Goal: Communication & Community: Answer question/provide support

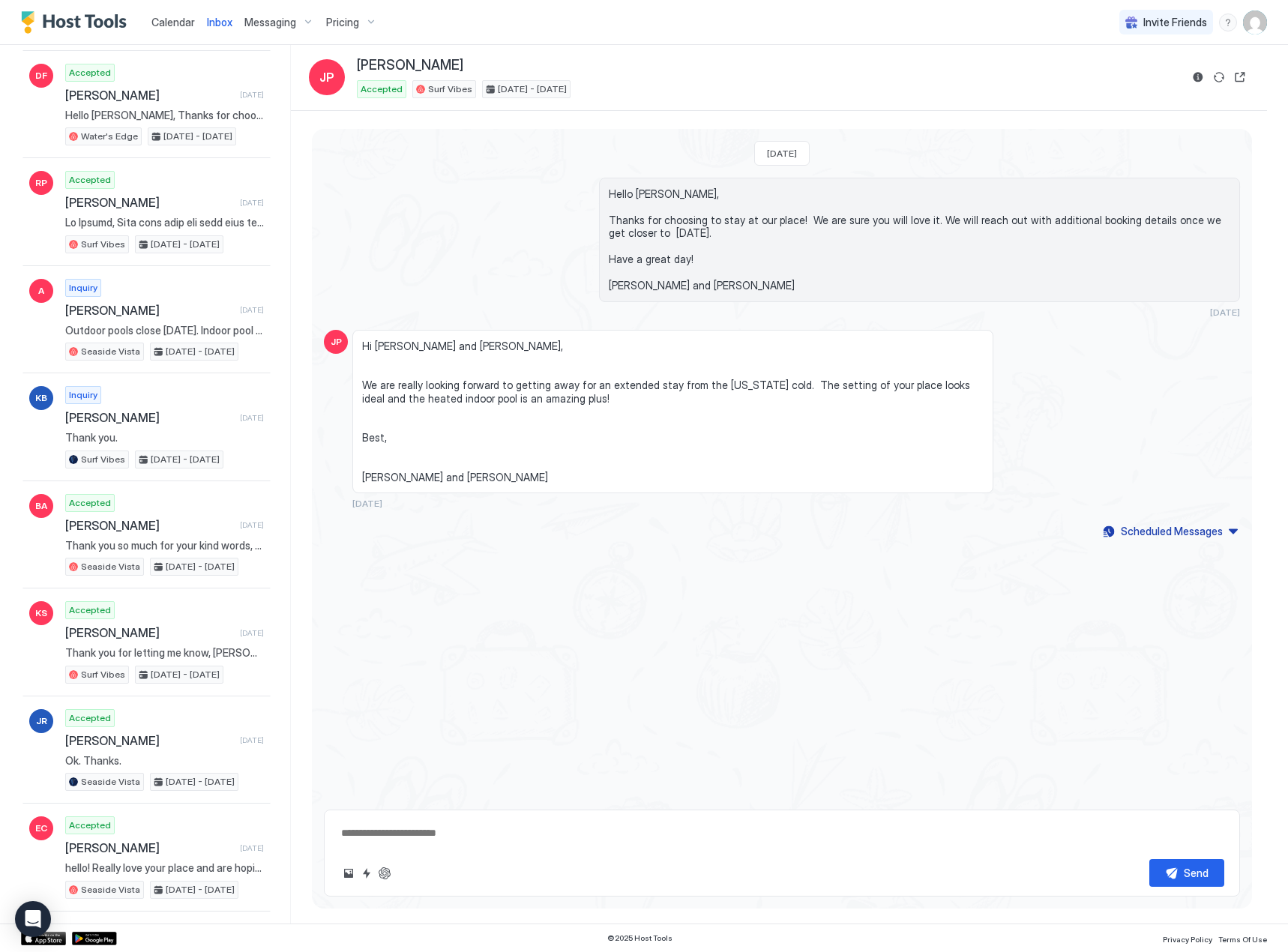
scroll to position [1425, 0]
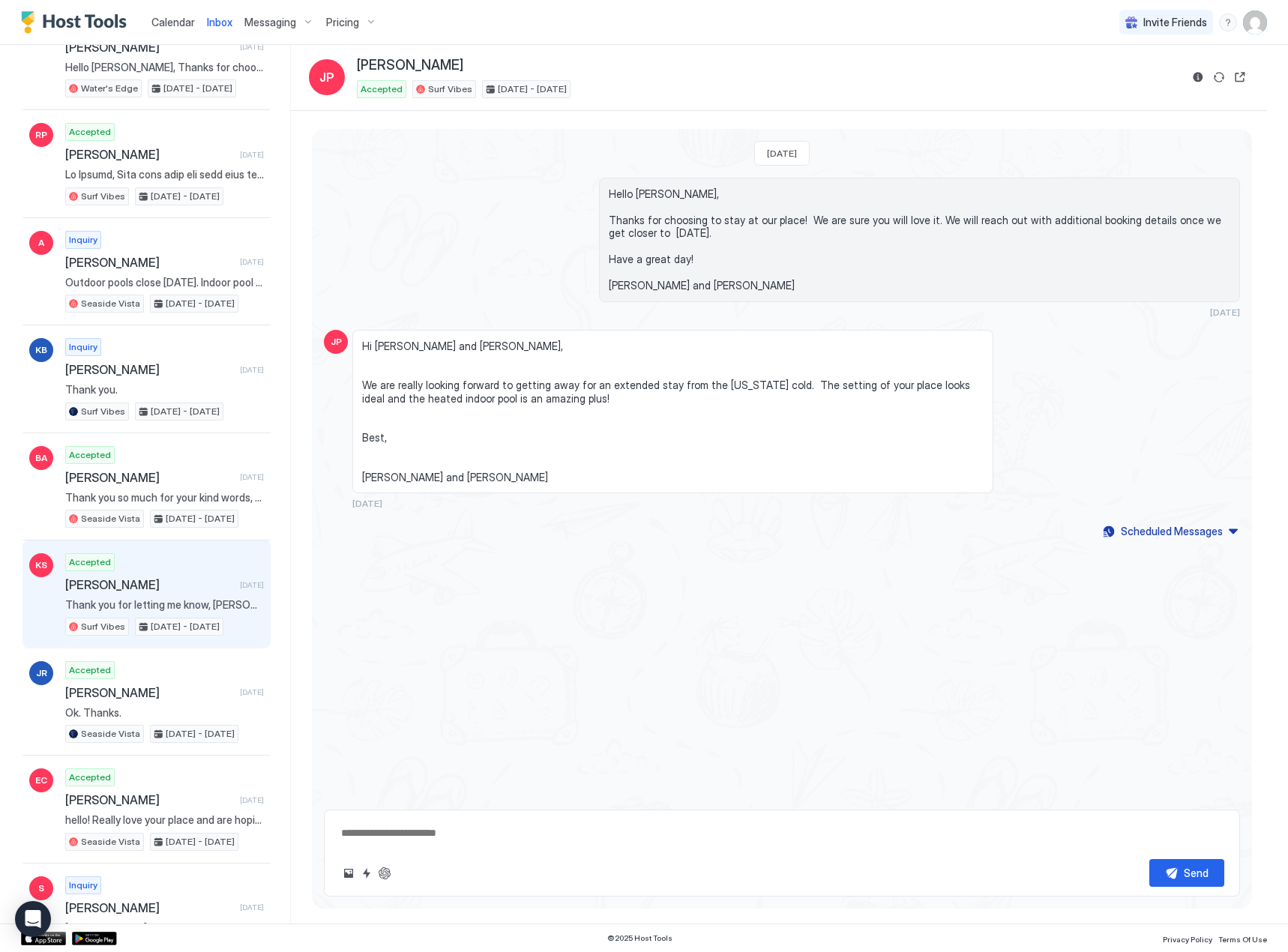
click at [96, 591] on span "[PERSON_NAME]" at bounding box center [149, 585] width 169 height 15
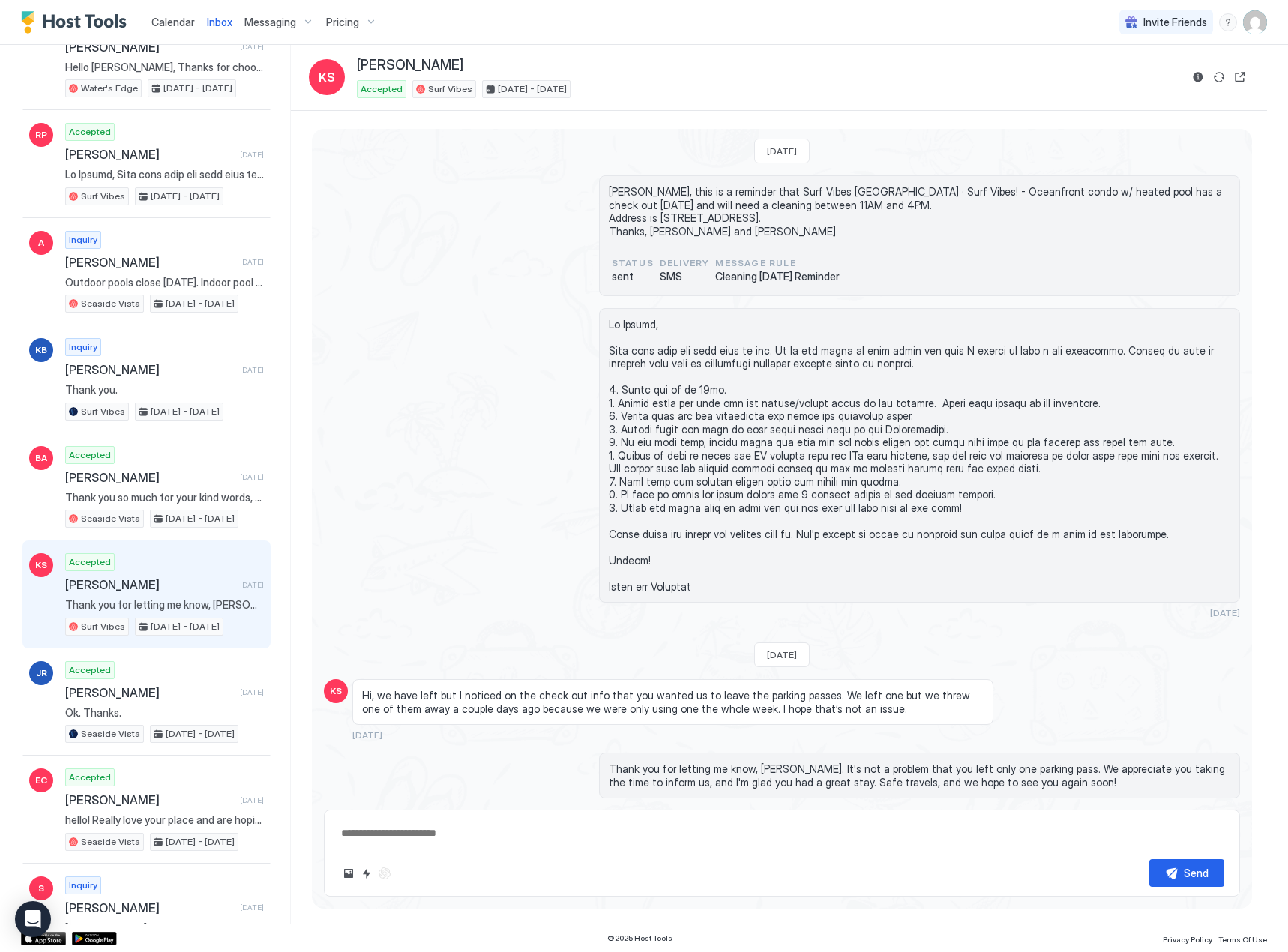
scroll to position [1402, 0]
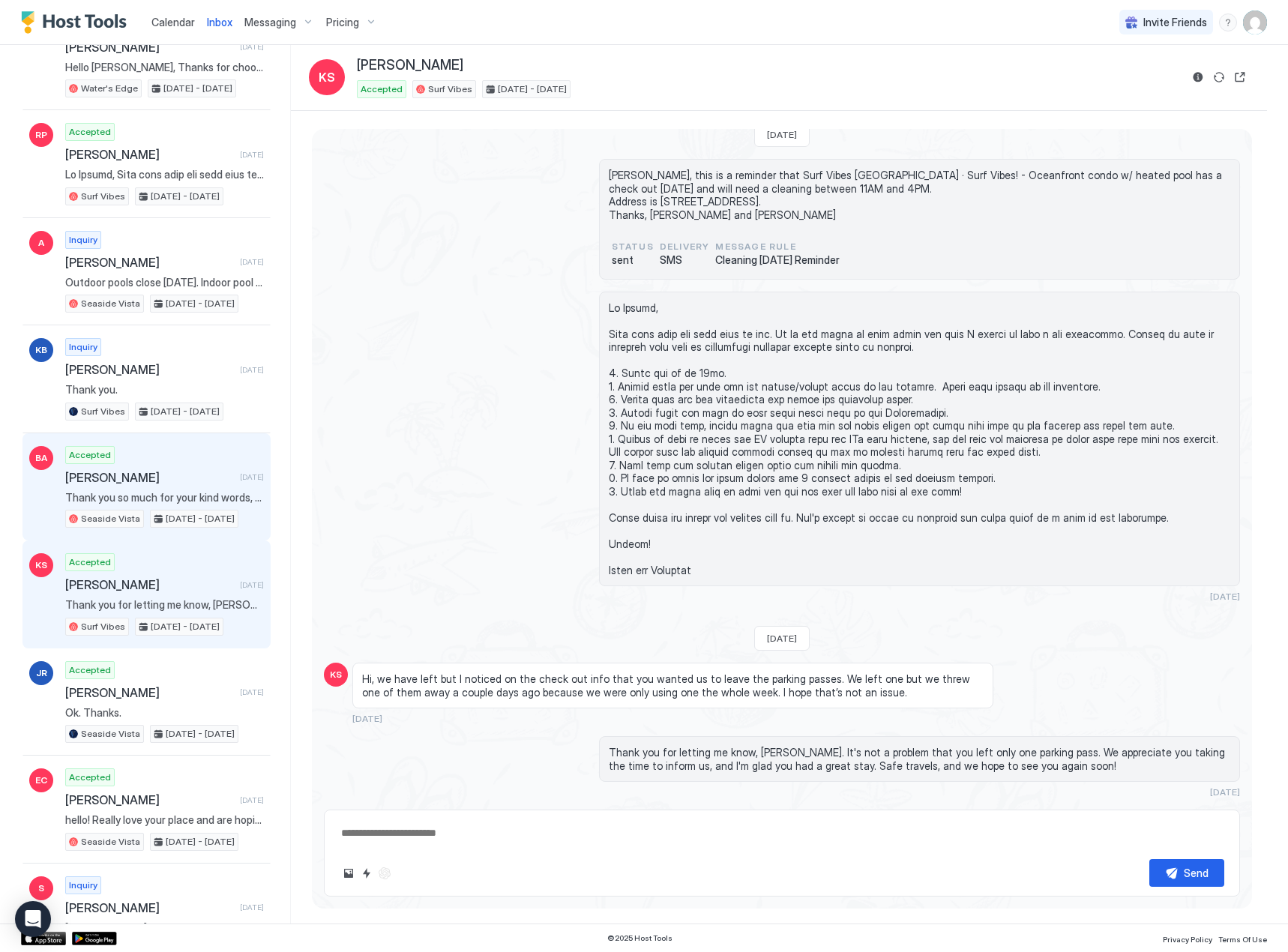
click at [122, 480] on span "[PERSON_NAME]" at bounding box center [149, 478] width 169 height 15
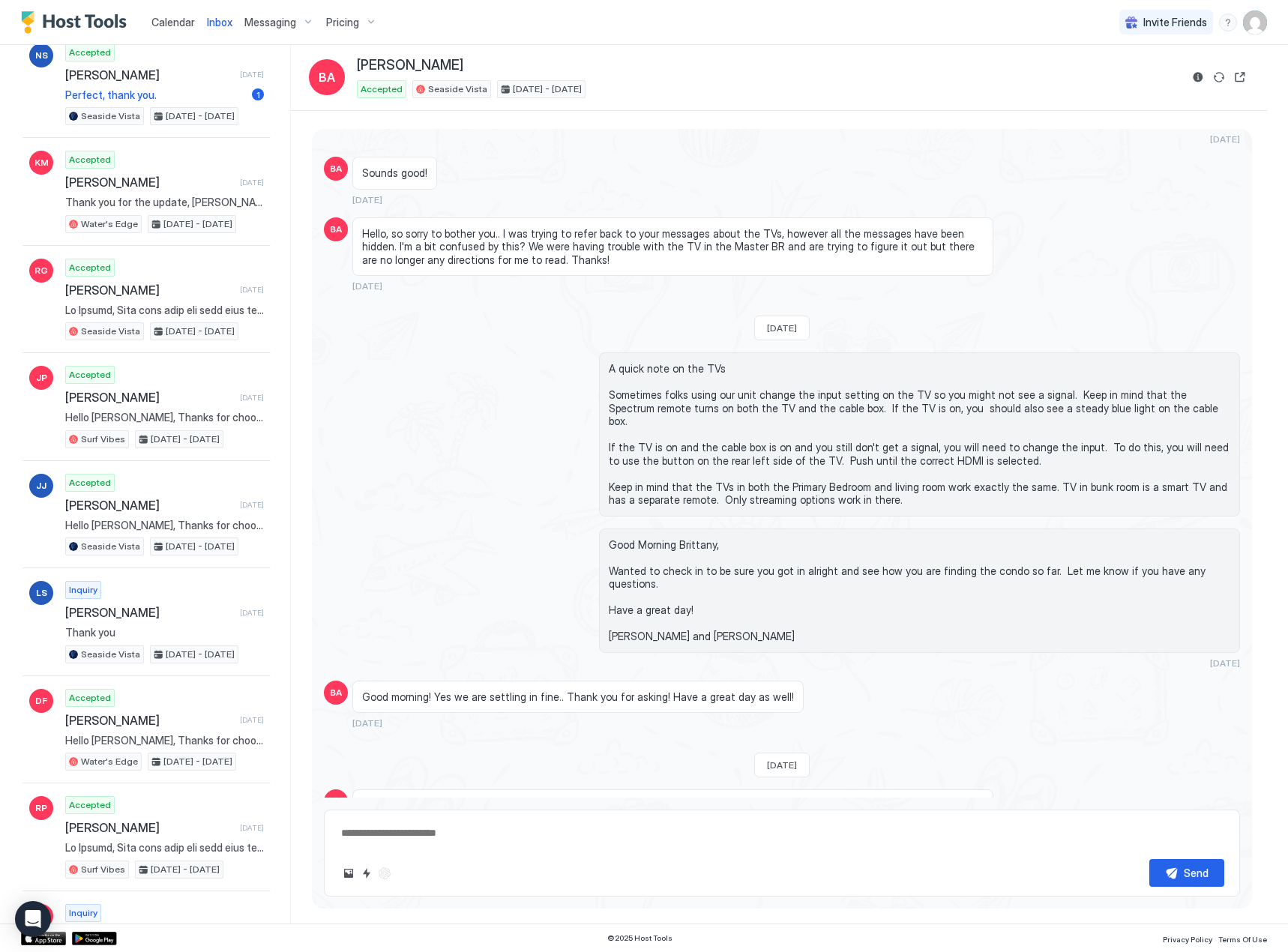
scroll to position [749, 0]
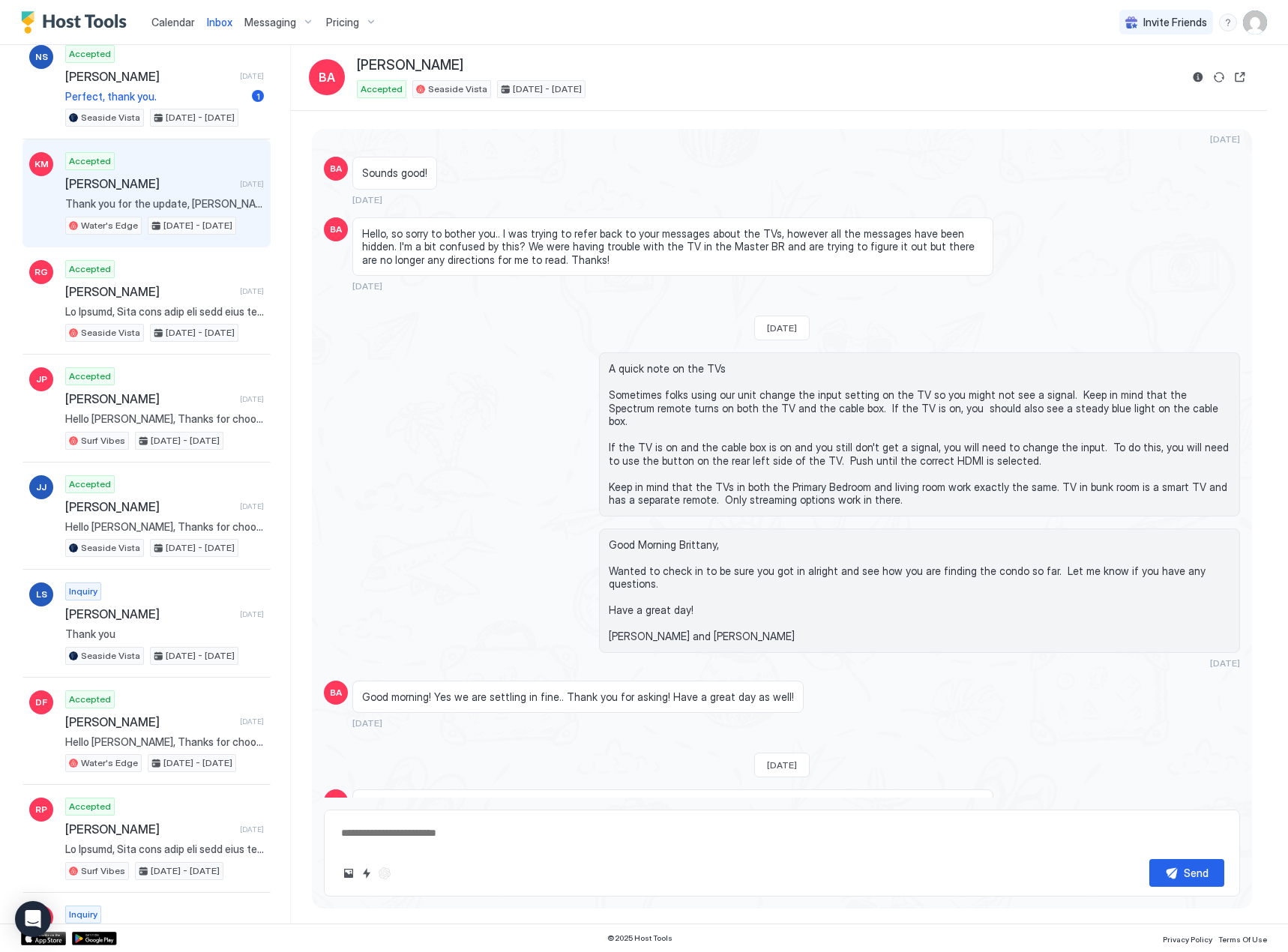
click at [116, 183] on span "[PERSON_NAME]" at bounding box center [149, 184] width 169 height 15
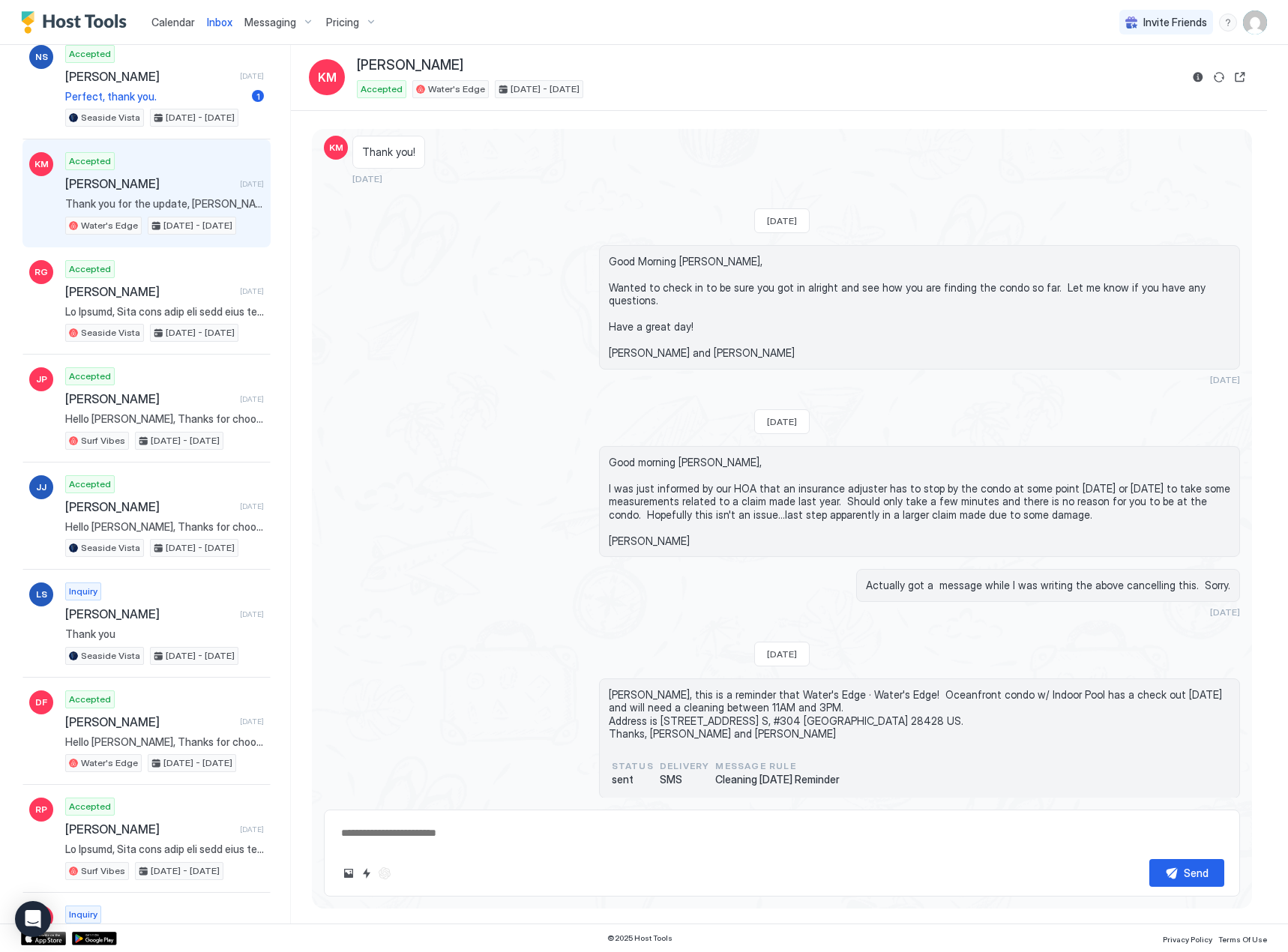
scroll to position [2212, 0]
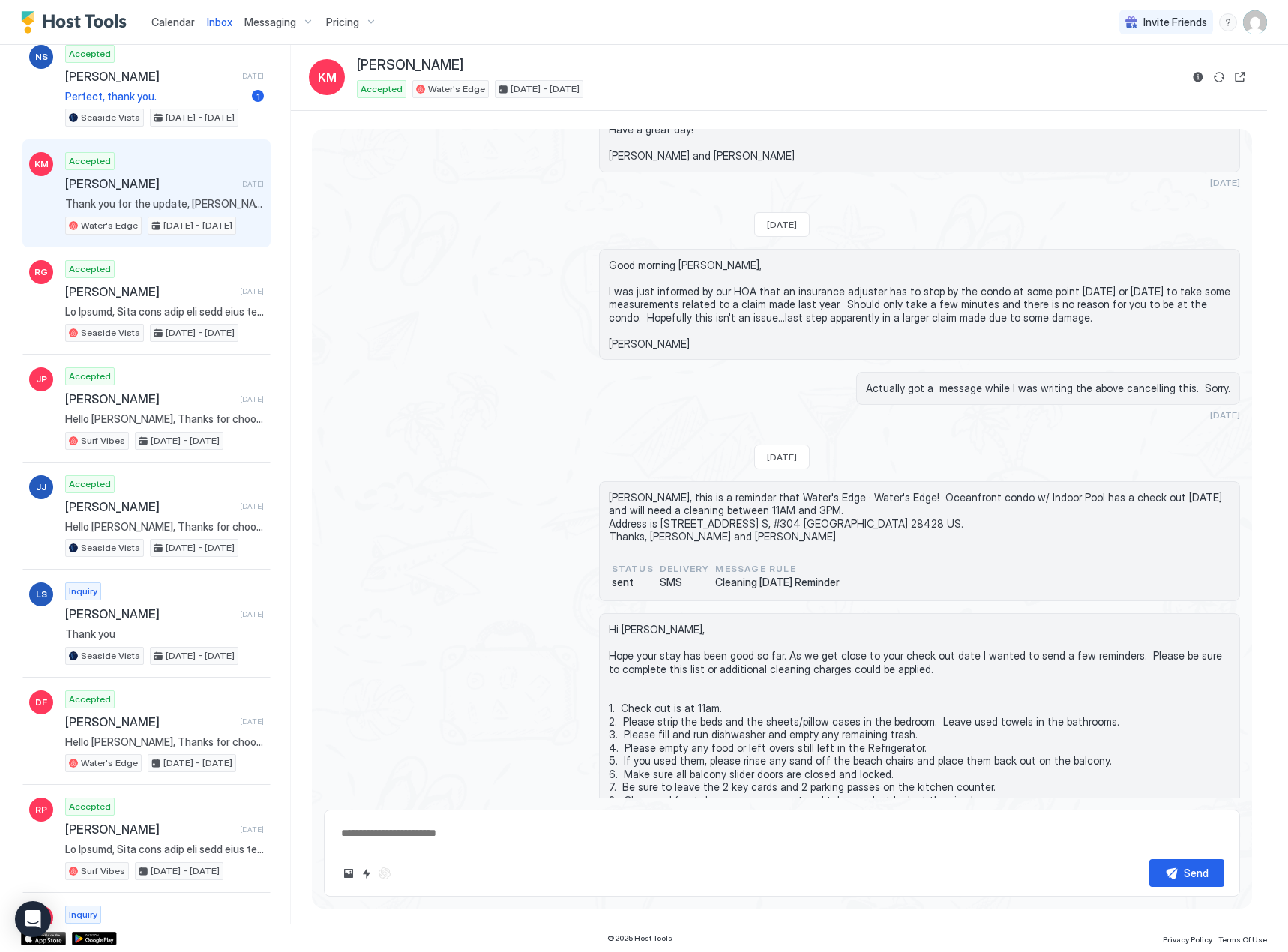
click at [114, 181] on span "[PERSON_NAME]" at bounding box center [149, 184] width 169 height 15
click at [1198, 76] on button "Reservation information" at bounding box center [1199, 77] width 18 height 18
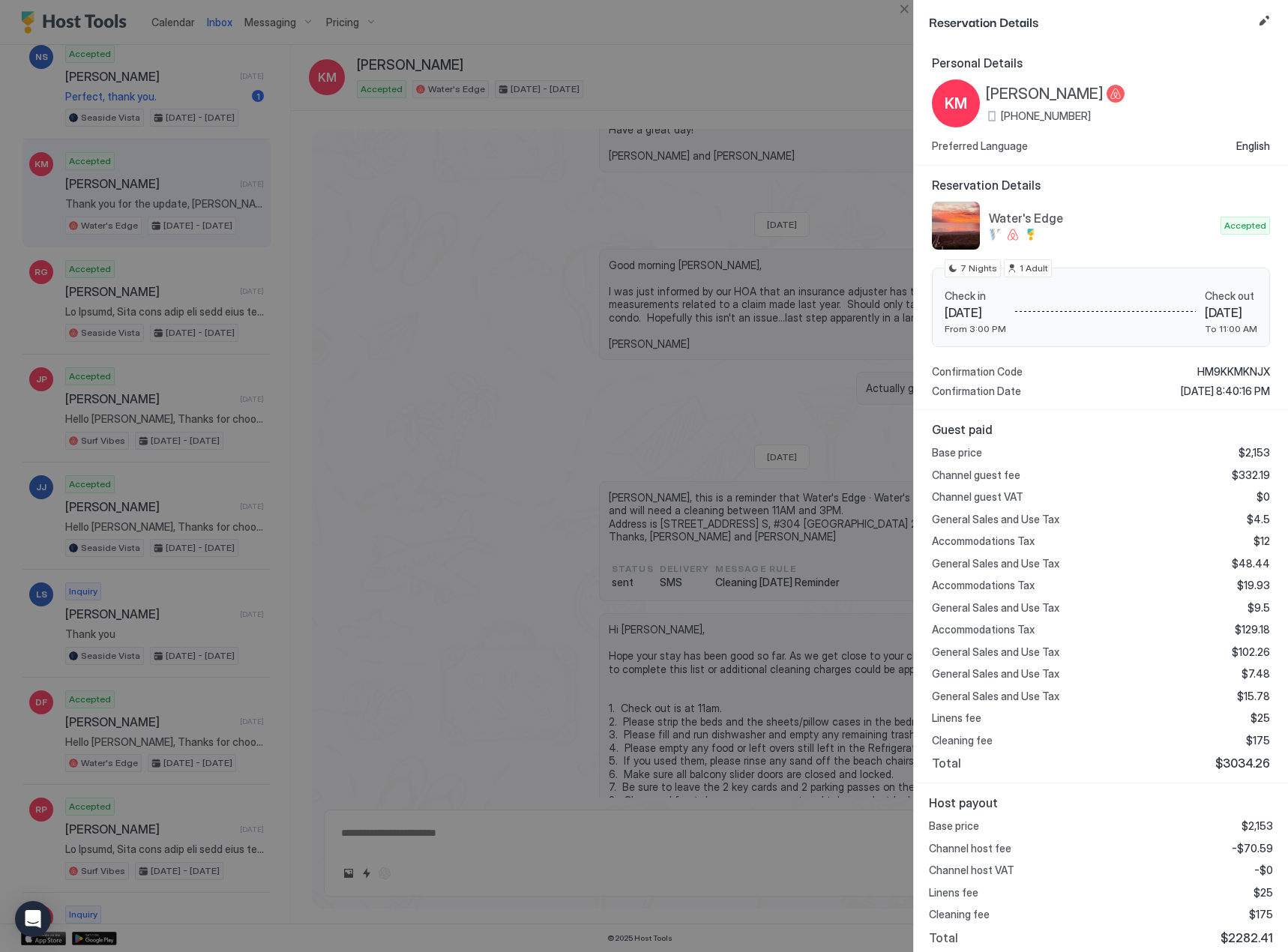
click at [1198, 76] on div "Personal Details KM [PERSON_NAME] [PHONE_NUMBER] Preferred Language English" at bounding box center [1101, 104] width 338 height 97
click at [107, 294] on div at bounding box center [644, 476] width 1288 height 952
click at [102, 305] on div at bounding box center [644, 476] width 1288 height 952
drag, startPoint x: 906, startPoint y: 11, endPoint x: 476, endPoint y: 232, distance: 483.5
click at [906, 12] on button "Close" at bounding box center [905, 9] width 18 height 18
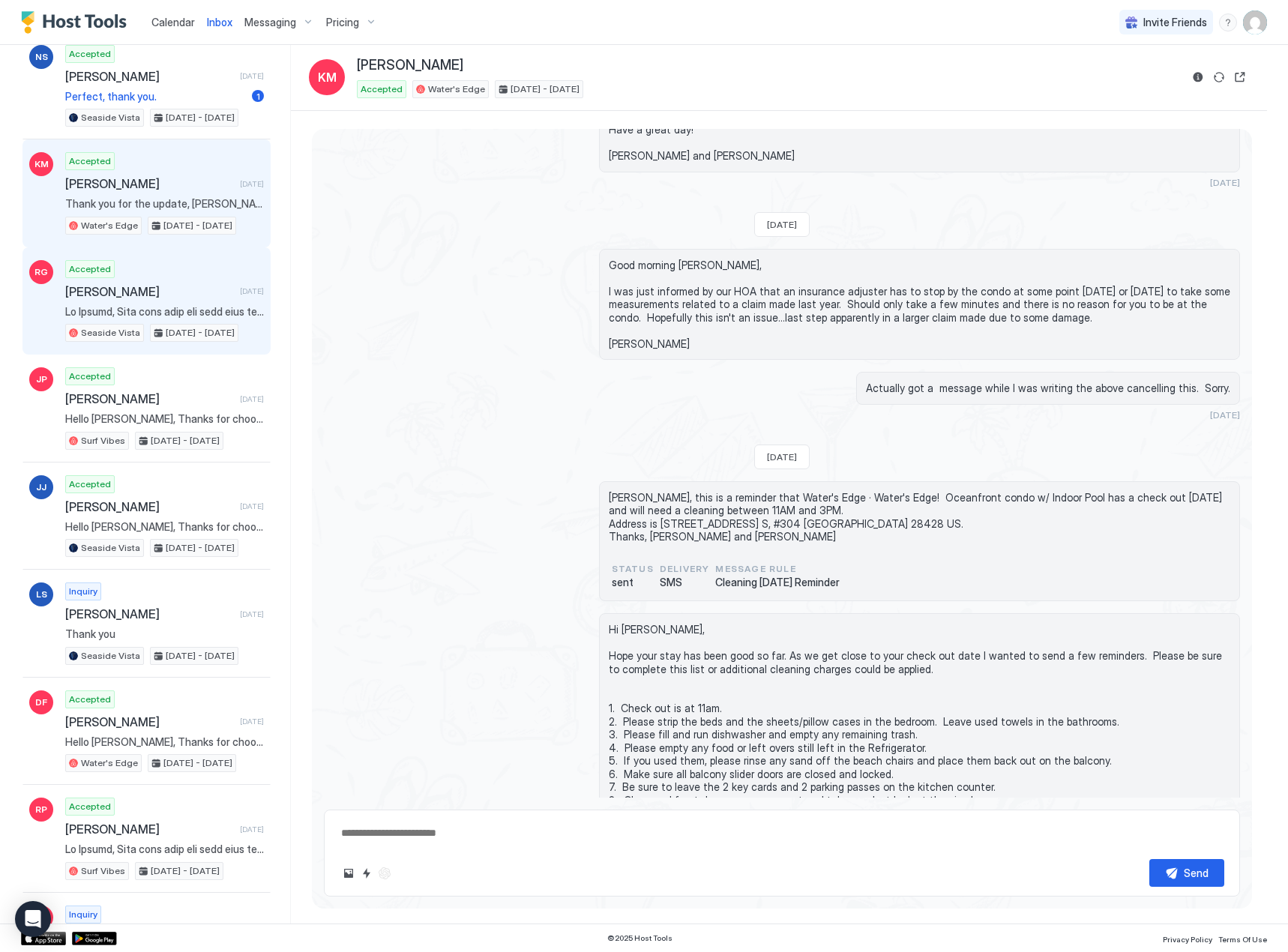
click at [136, 301] on div "Accepted [PERSON_NAME] [DATE] Seaside Vista [DATE] - [DATE]" at bounding box center [164, 301] width 199 height 83
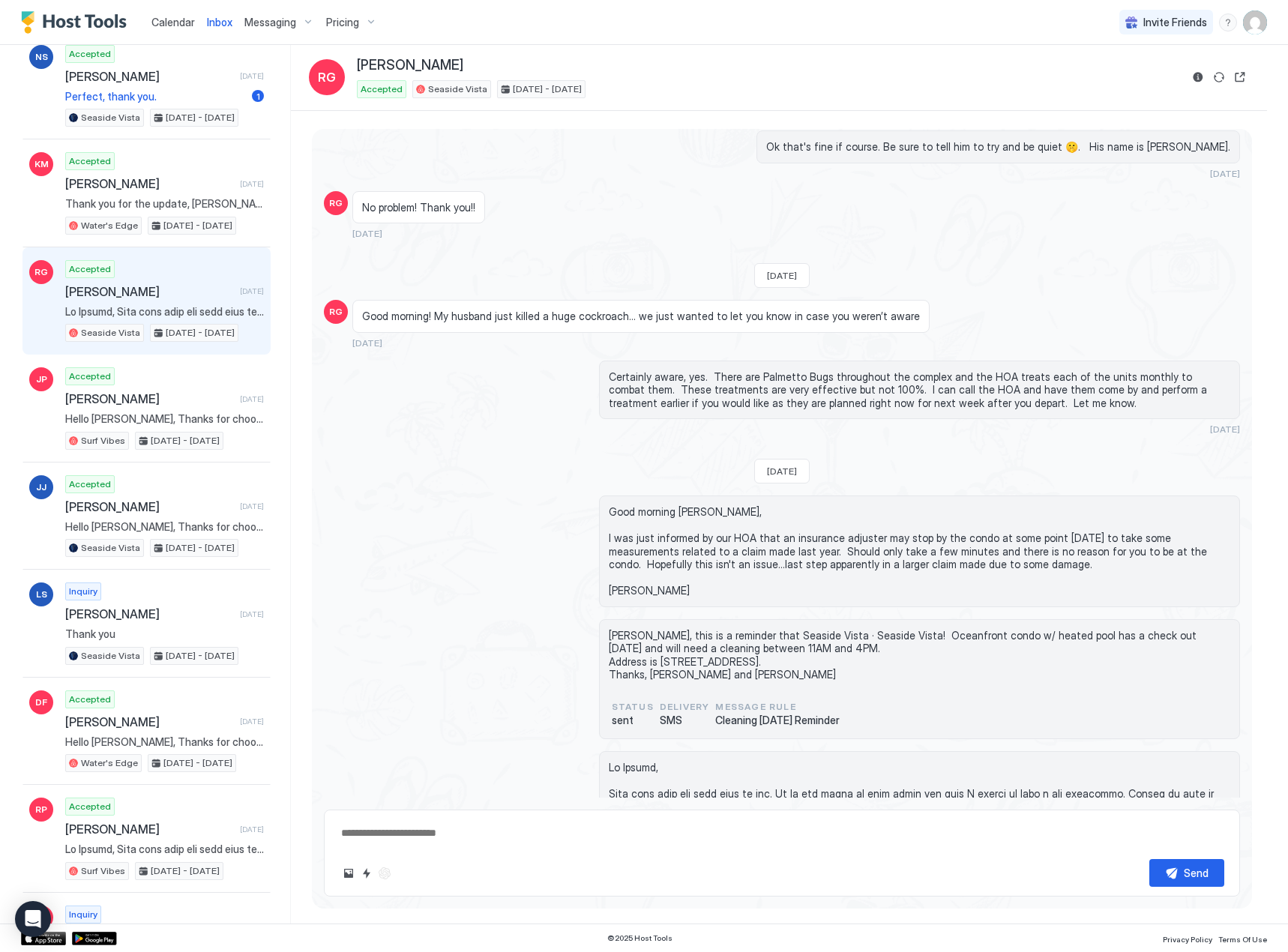
scroll to position [2073, 0]
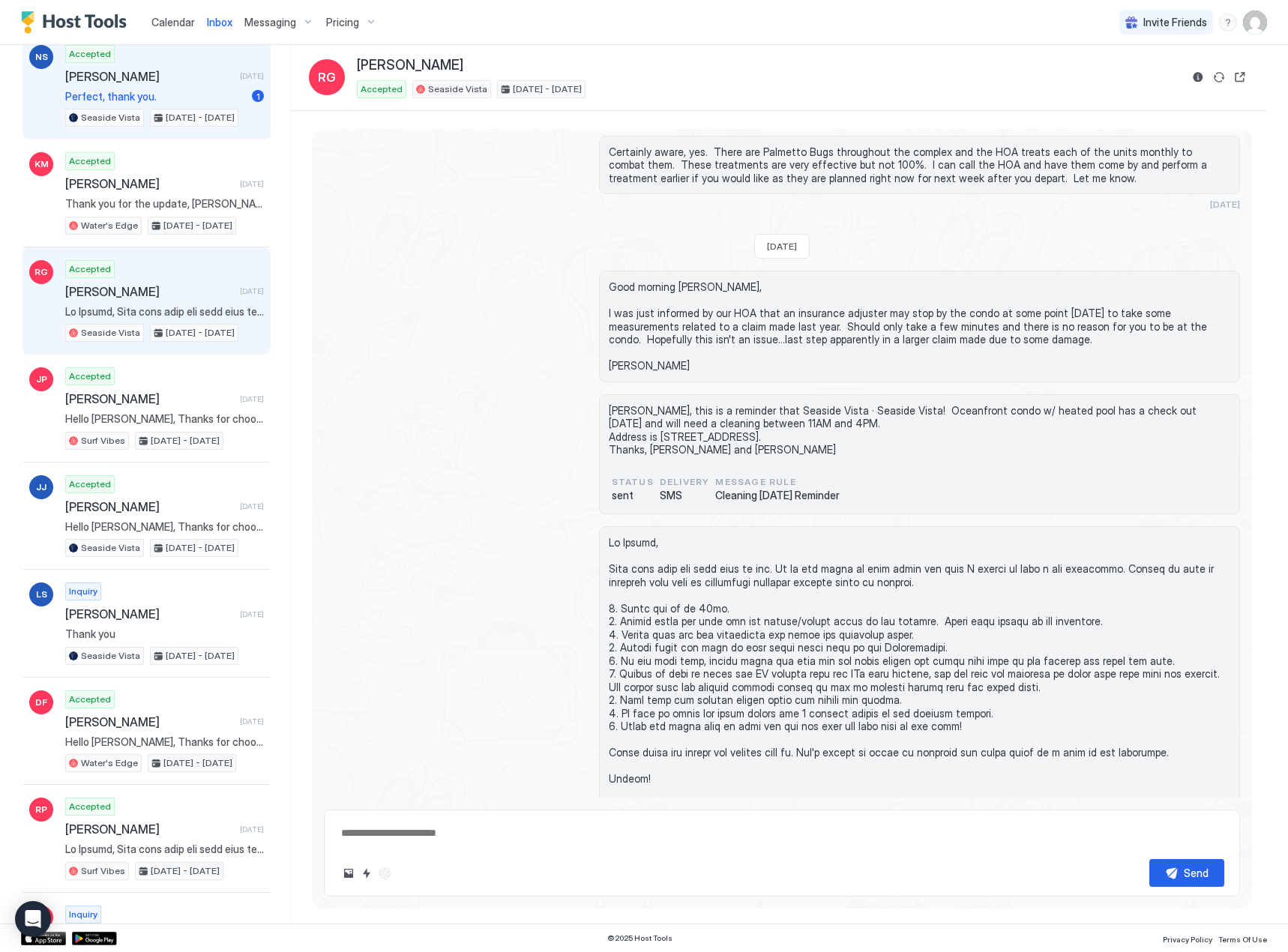
click at [106, 79] on span "[PERSON_NAME]" at bounding box center [149, 76] width 169 height 15
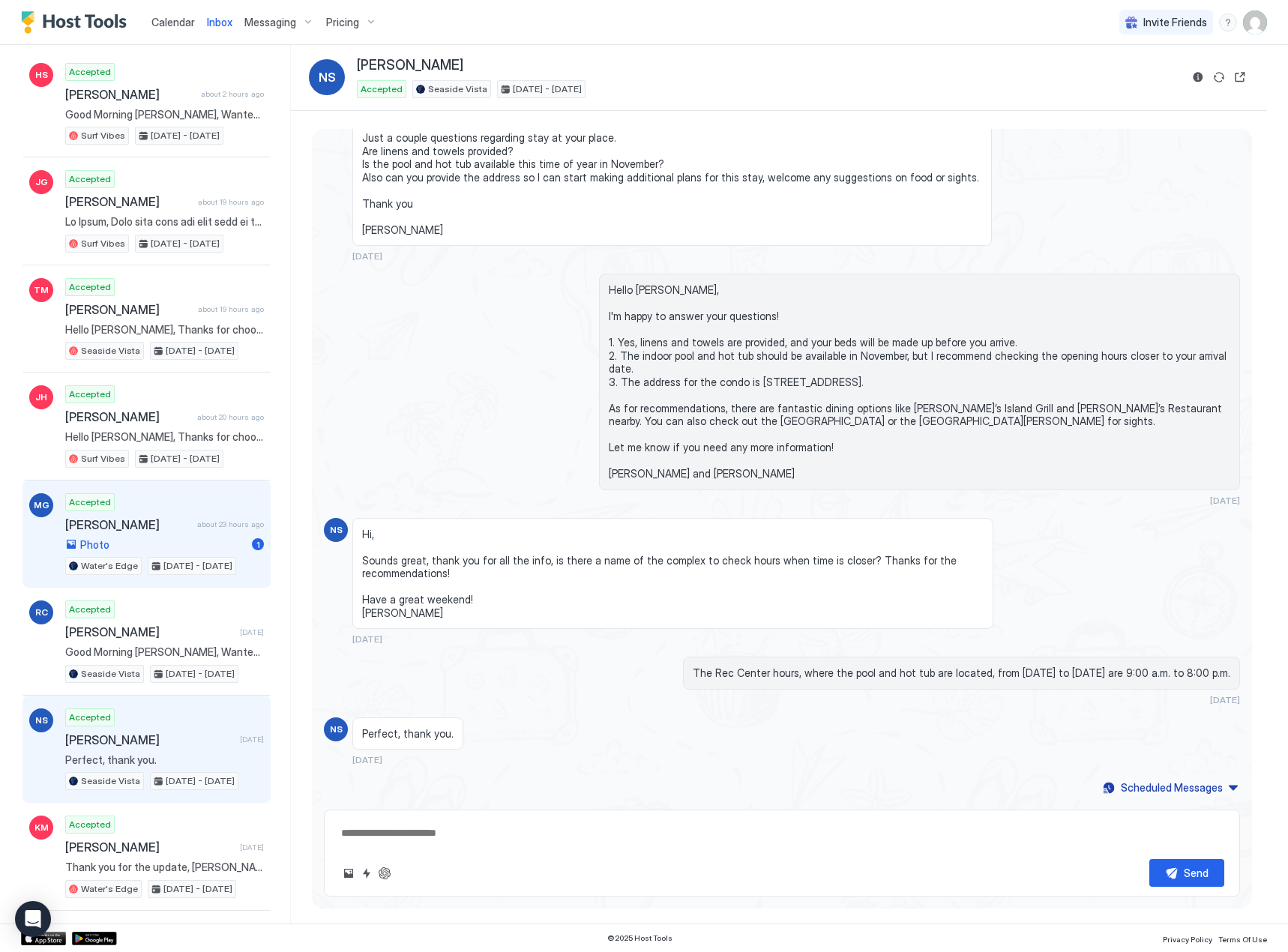
scroll to position [75, 0]
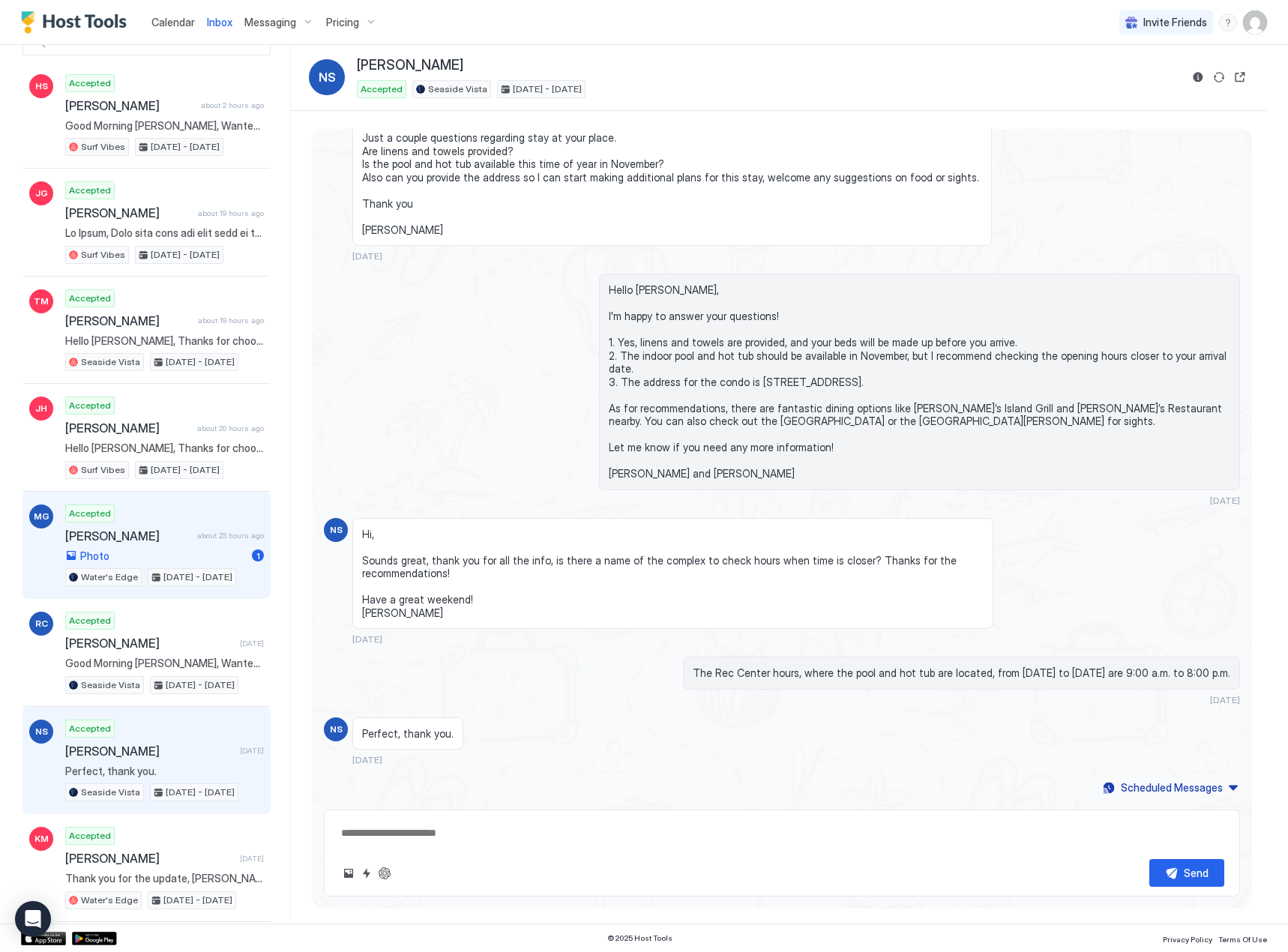
click at [105, 542] on span "[PERSON_NAME]" at bounding box center [128, 536] width 126 height 15
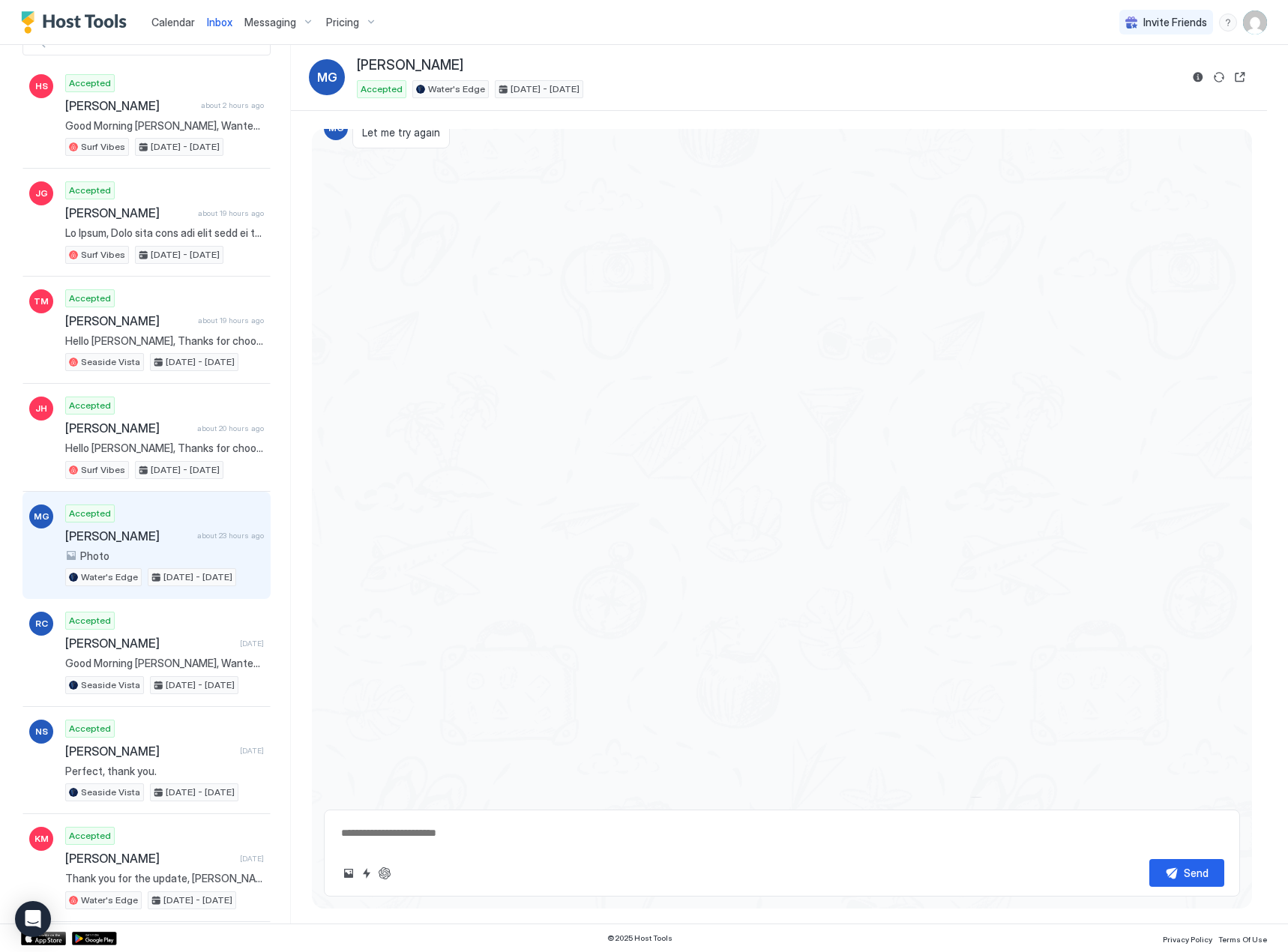
scroll to position [2306, 0]
click at [466, 823] on textarea at bounding box center [782, 833] width 885 height 28
type textarea "*"
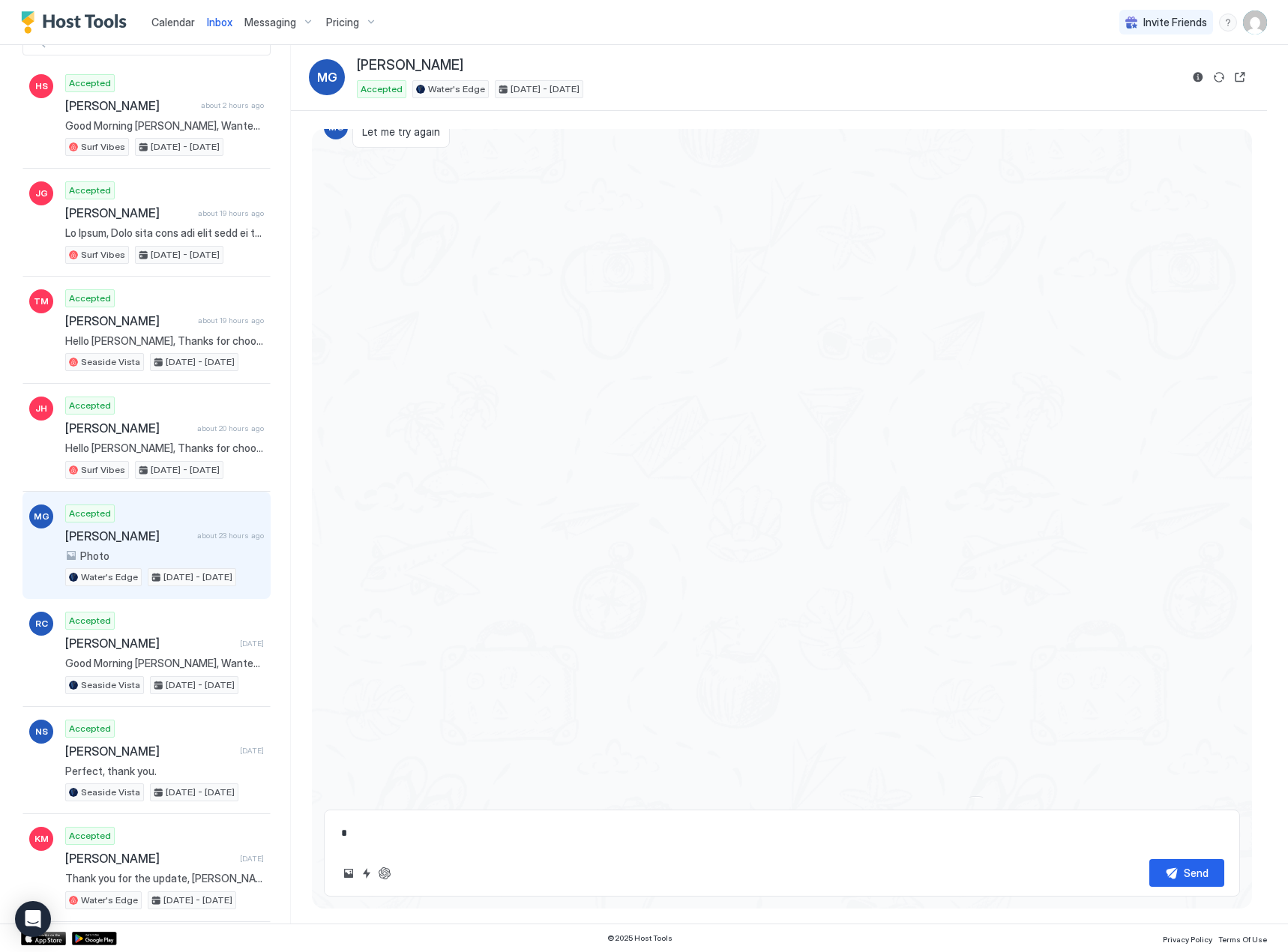
type textarea "**"
type textarea "*"
type textarea "***"
type textarea "*"
type textarea "****"
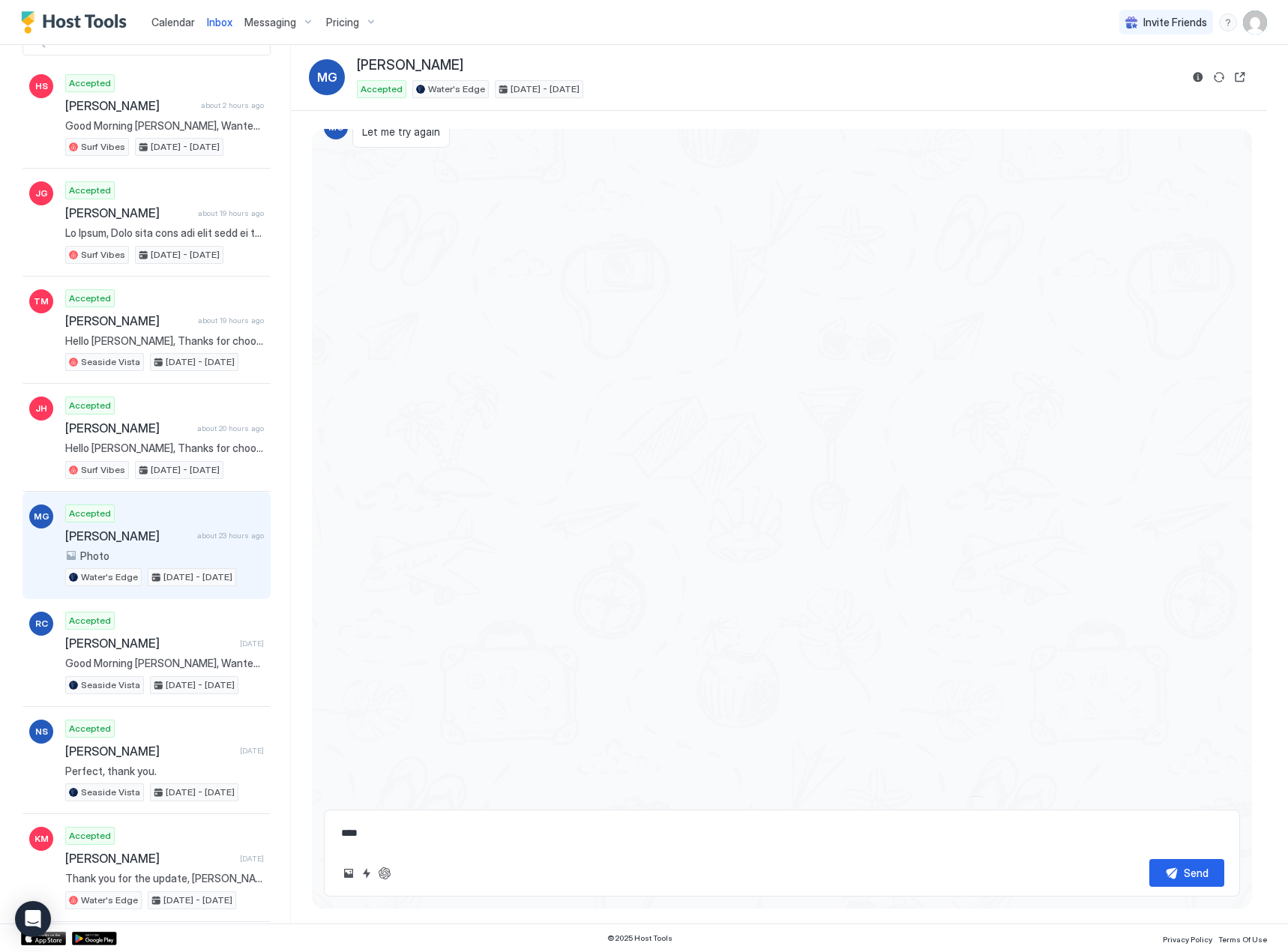
type textarea "*"
type textarea "*****"
type textarea "*"
type textarea "*****"
type textarea "*"
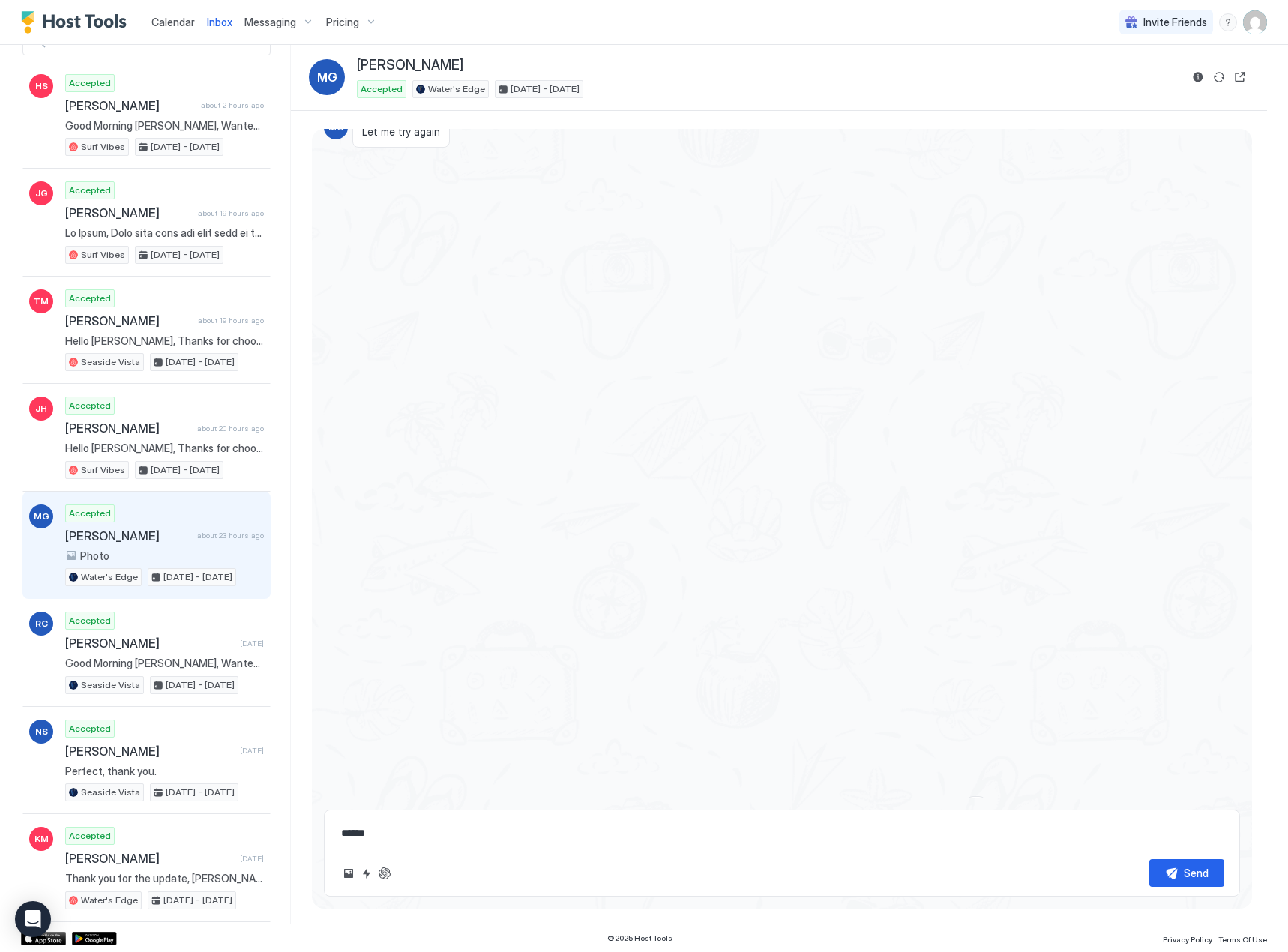
type textarea "*******"
type textarea "*"
type textarea "********"
type textarea "*"
type textarea "*********"
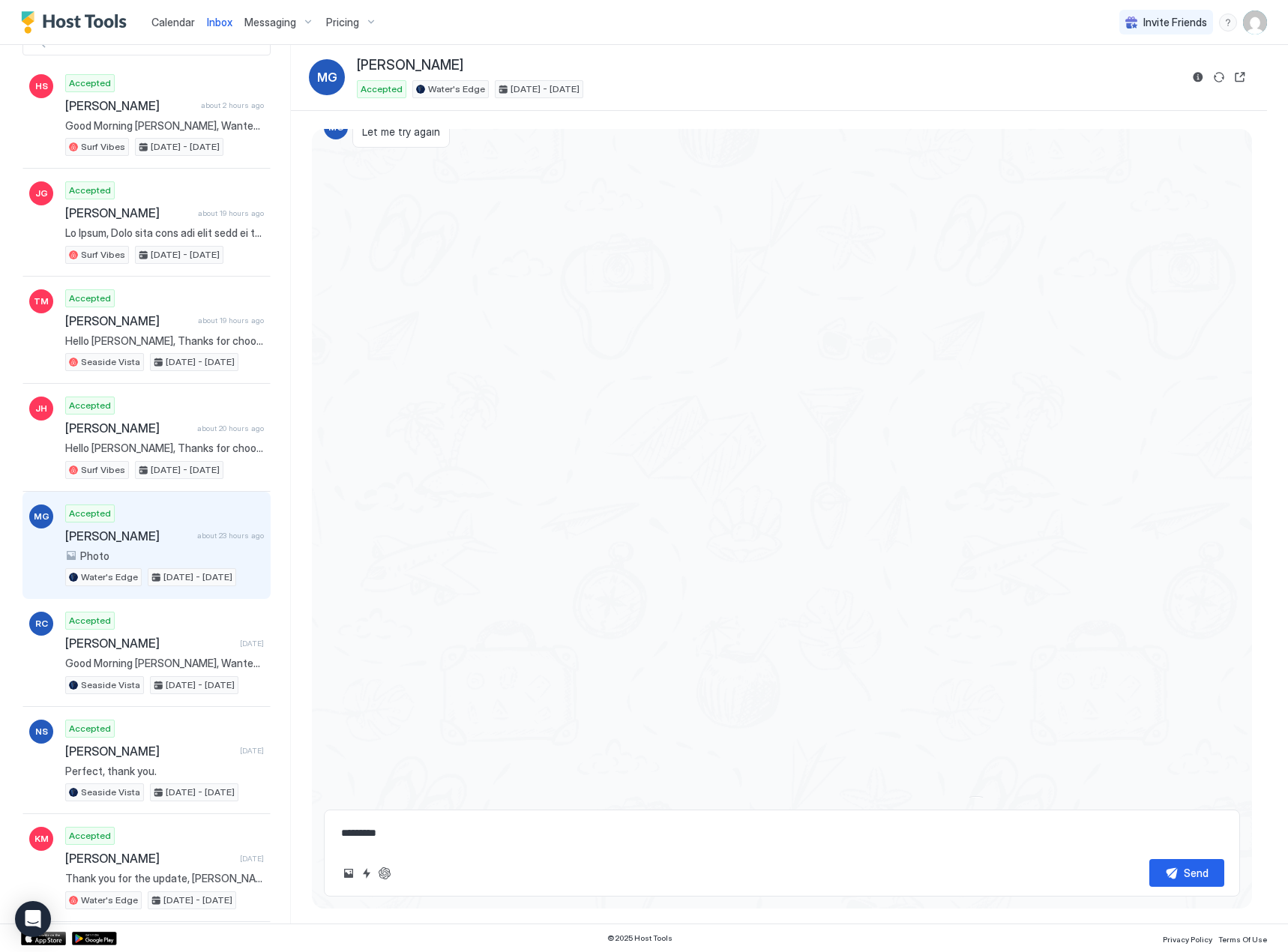
type textarea "*"
type textarea "**********"
click at [1184, 871] on div "Send" at bounding box center [1196, 872] width 24 height 16
type textarea "*"
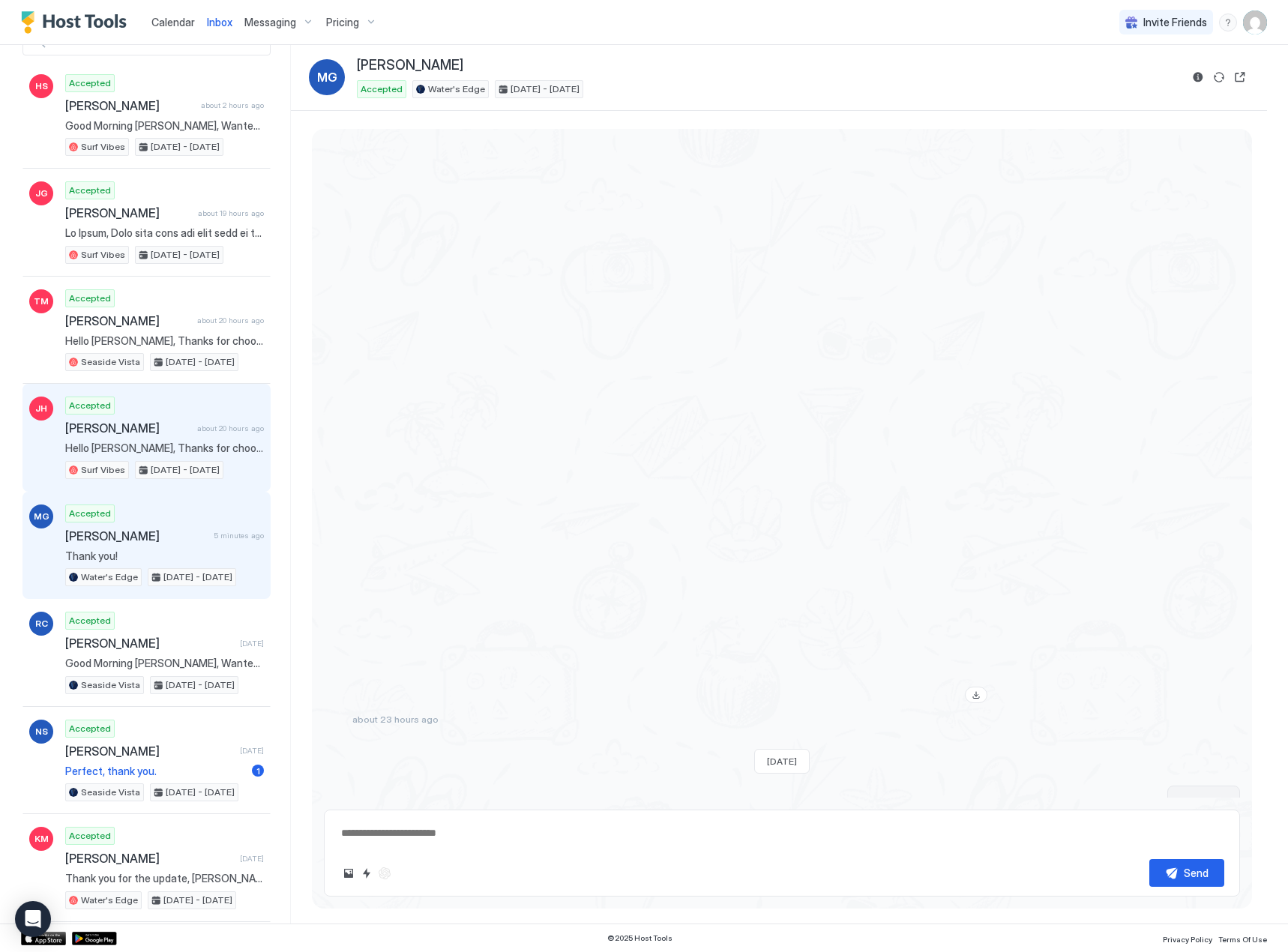
type textarea "*"
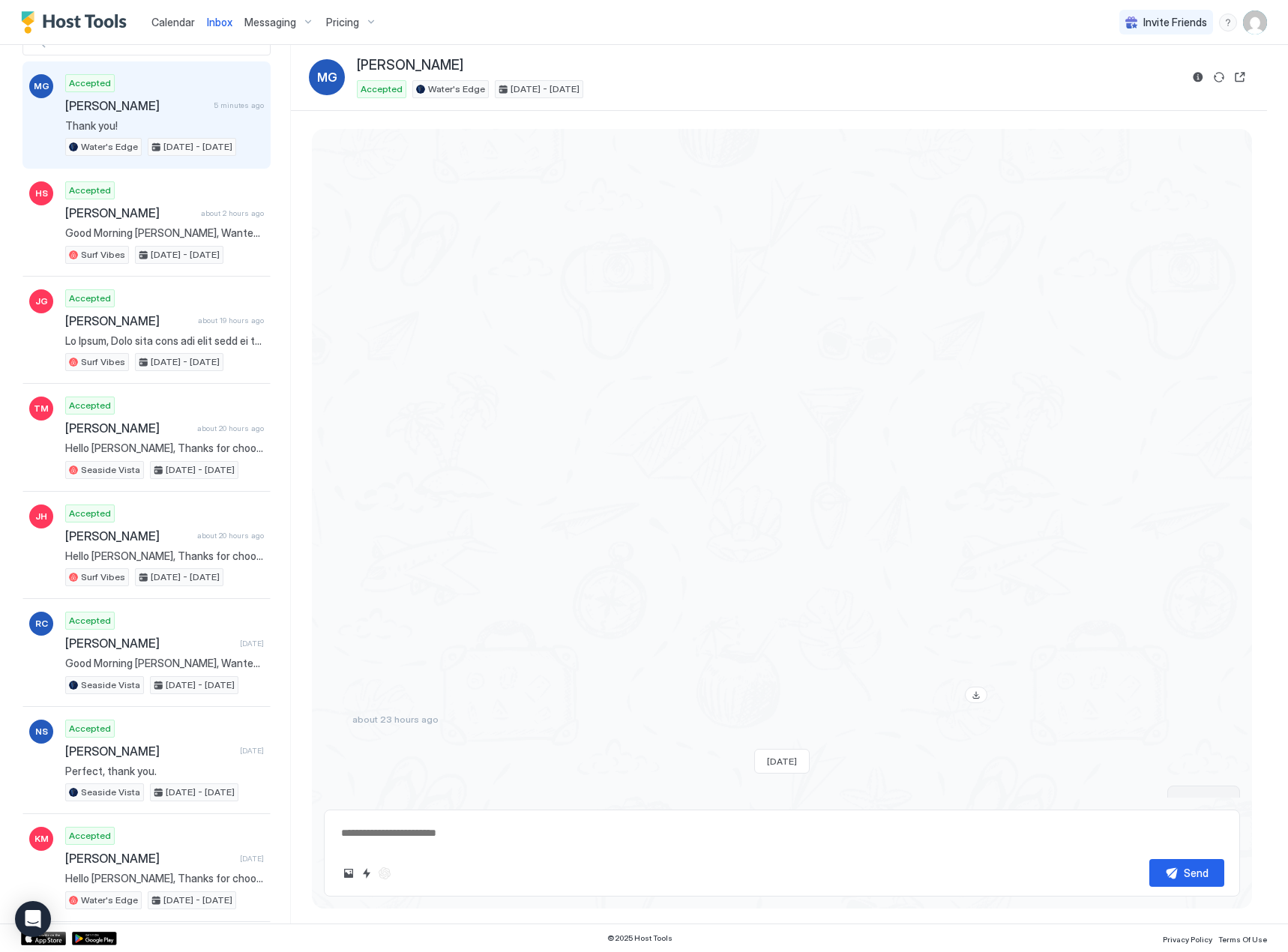
click at [171, 20] on span "Calendar" at bounding box center [173, 22] width 44 height 13
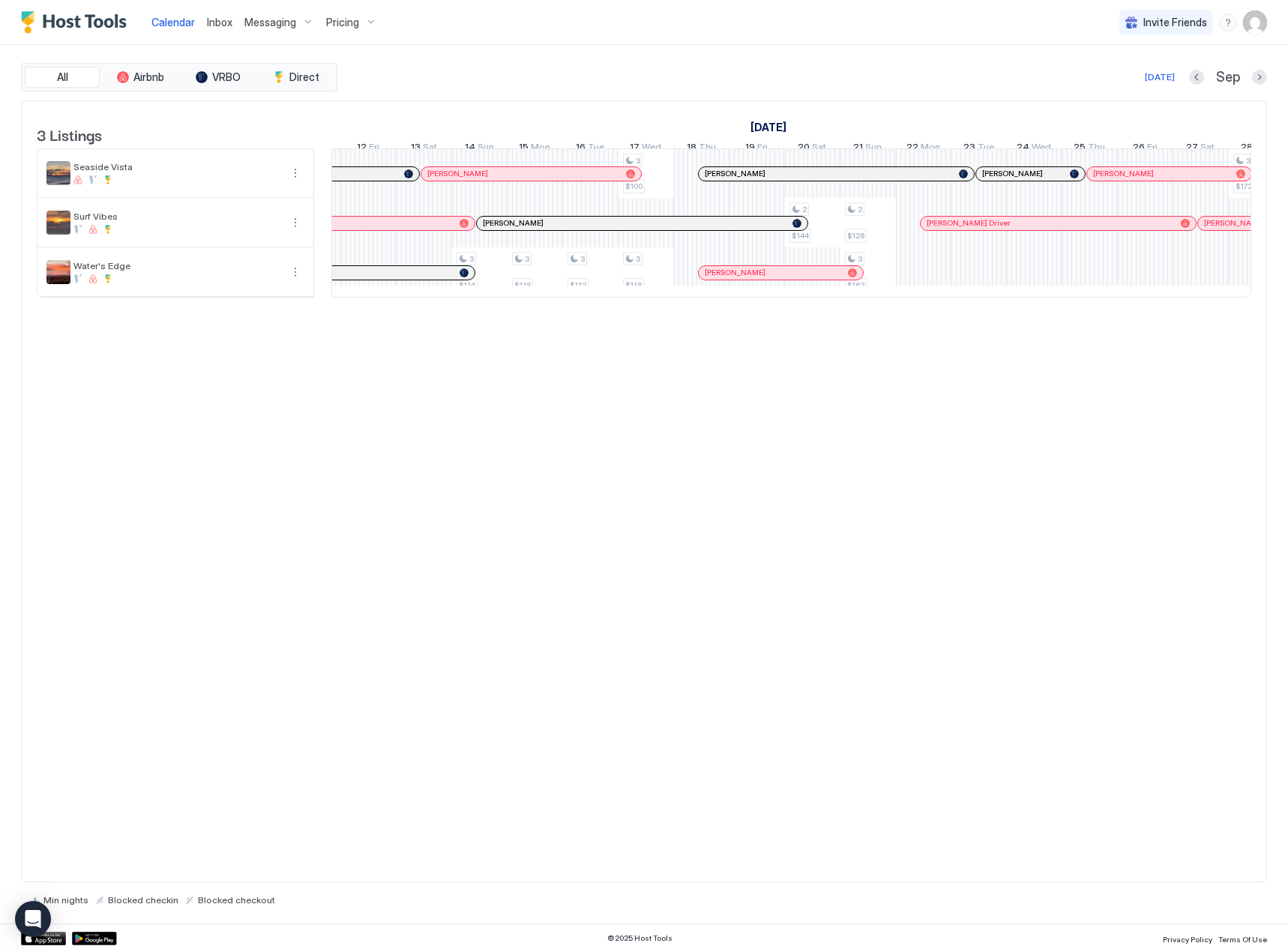
scroll to position [0, 1163]
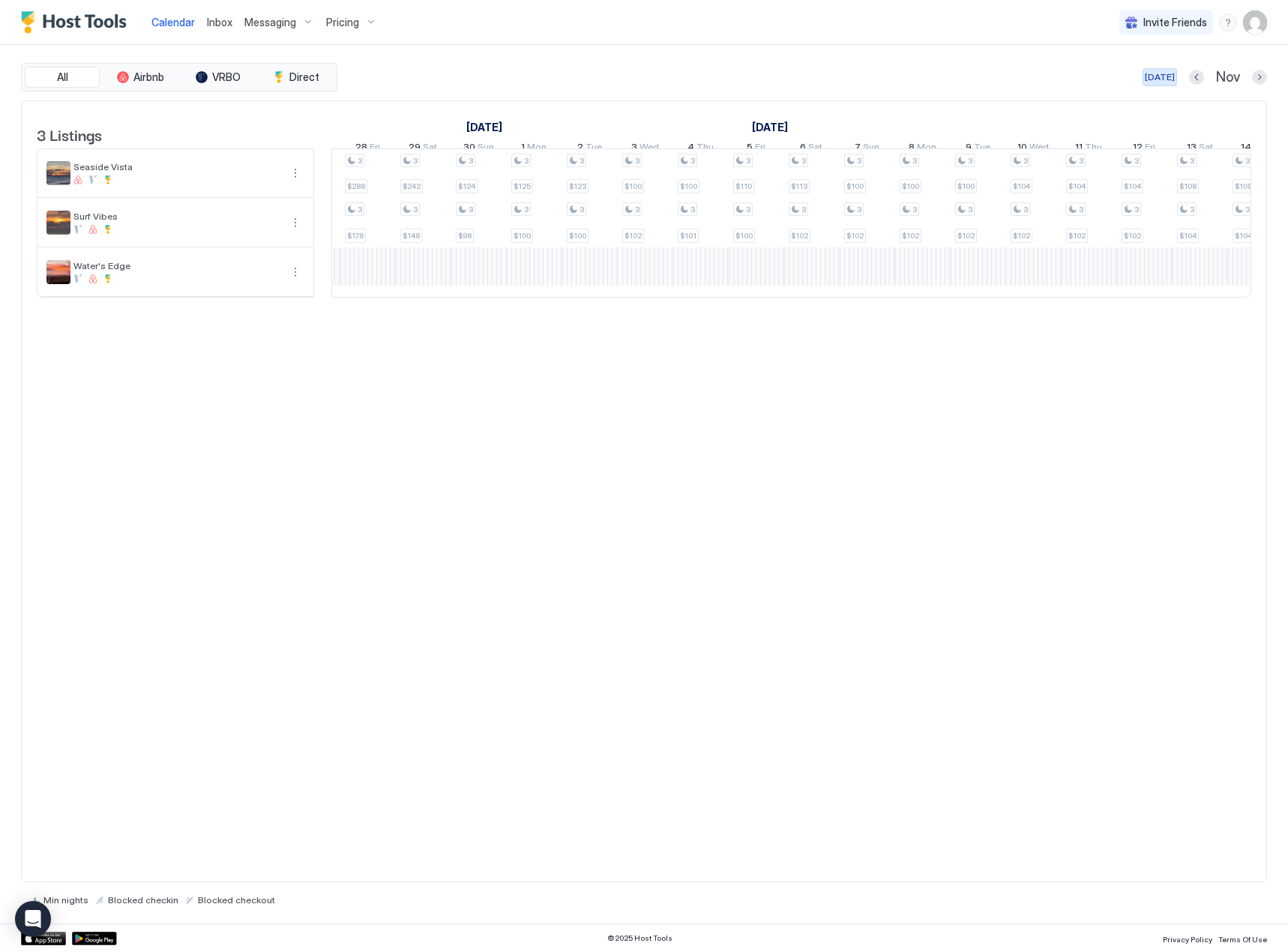
click at [1169, 82] on div "[DATE]" at bounding box center [1160, 77] width 30 height 14
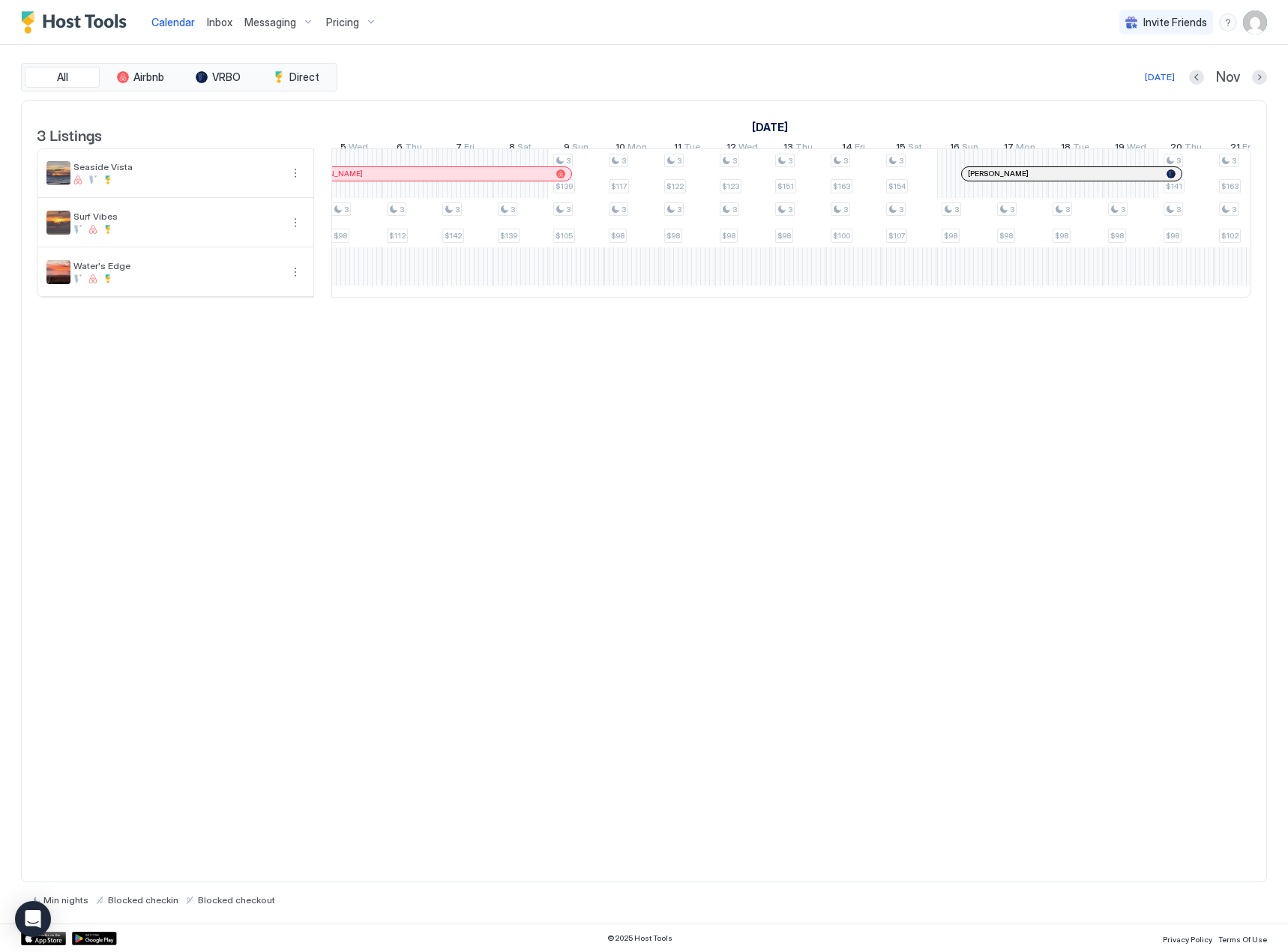
click at [1243, 297] on div at bounding box center [791, 297] width 920 height 0
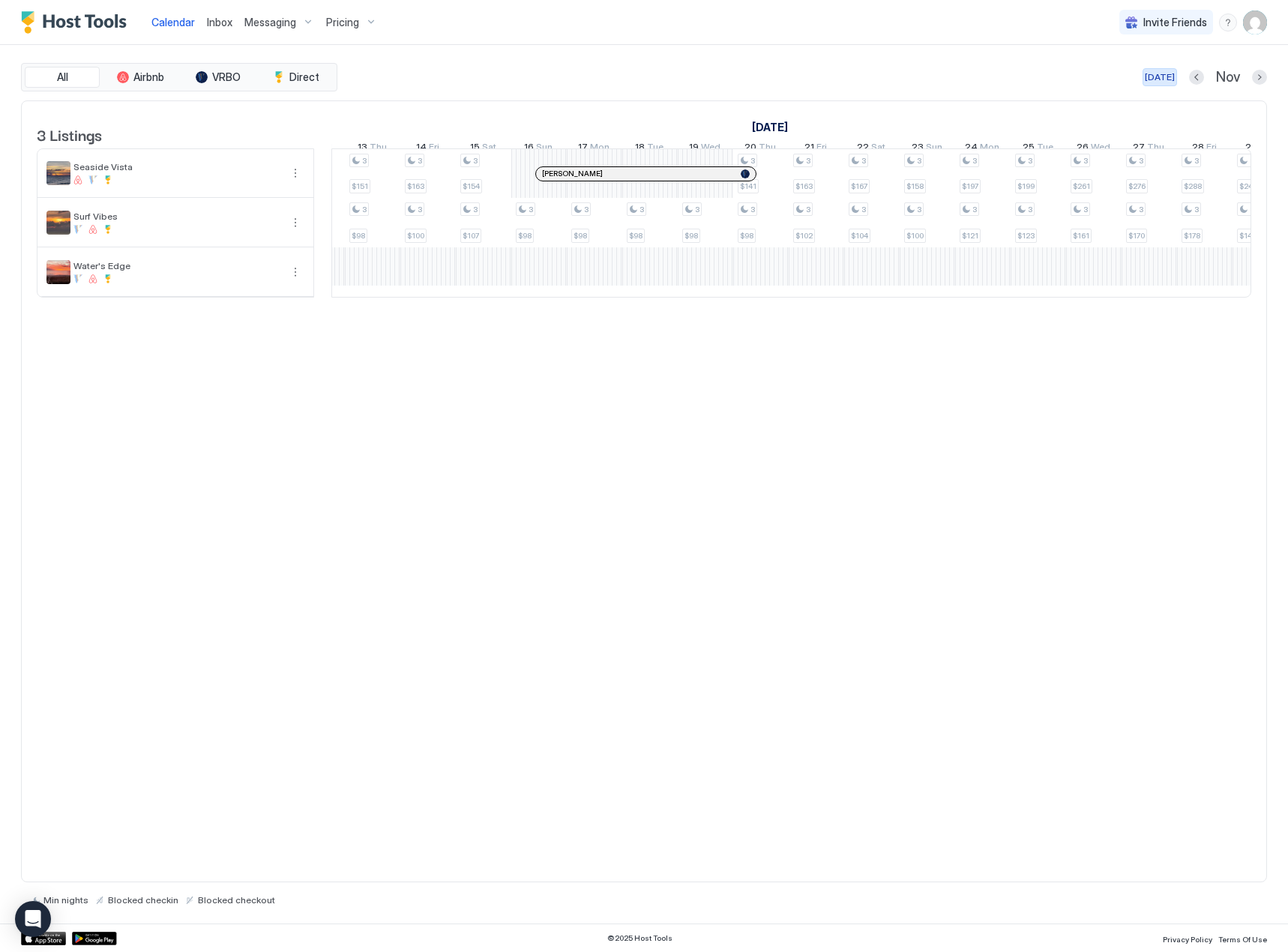
drag, startPoint x: 1165, startPoint y: 73, endPoint x: 1278, endPoint y: 101, distance: 116.4
click at [1165, 73] on div "[DATE]" at bounding box center [1160, 77] width 30 height 14
